Goal: Check status

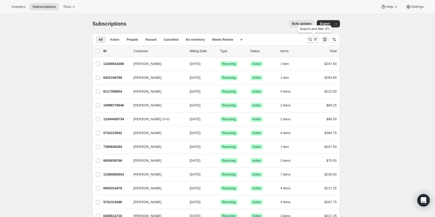
click at [311, 38] on icon "Search and filter results" at bounding box center [310, 39] width 5 height 5
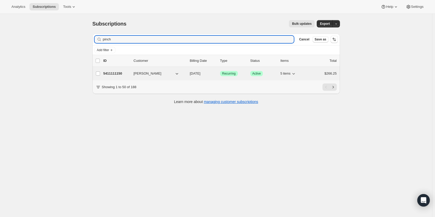
type input "pinch"
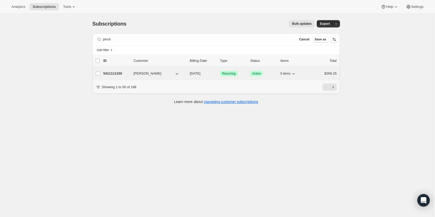
click at [113, 73] on p "5411111150" at bounding box center [116, 73] width 26 height 5
